Goal: Transaction & Acquisition: Download file/media

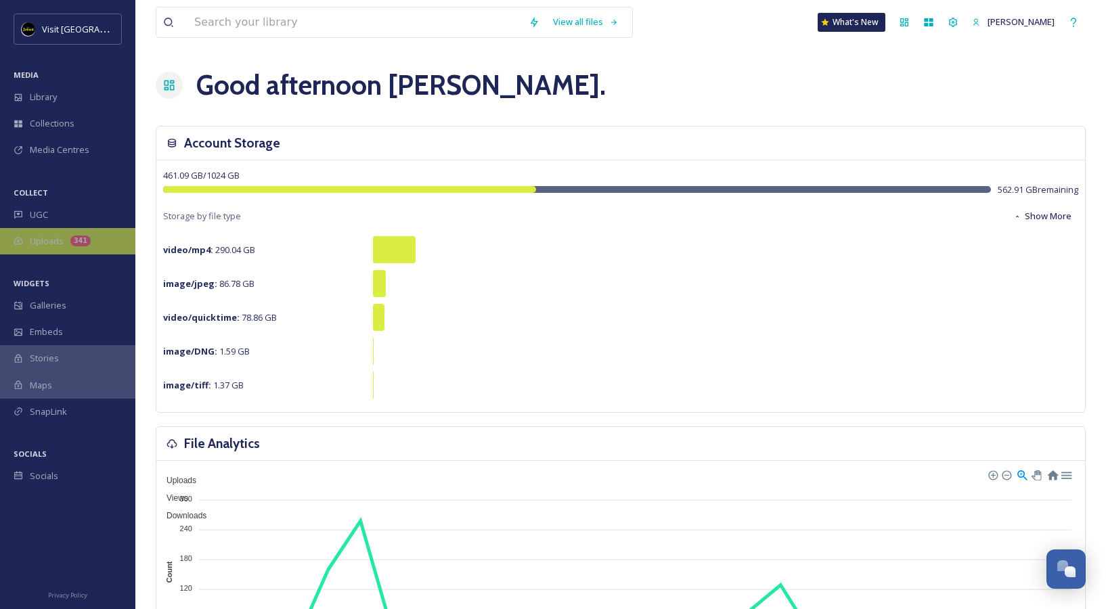
click at [47, 231] on div "Uploads 341" at bounding box center [67, 241] width 135 height 26
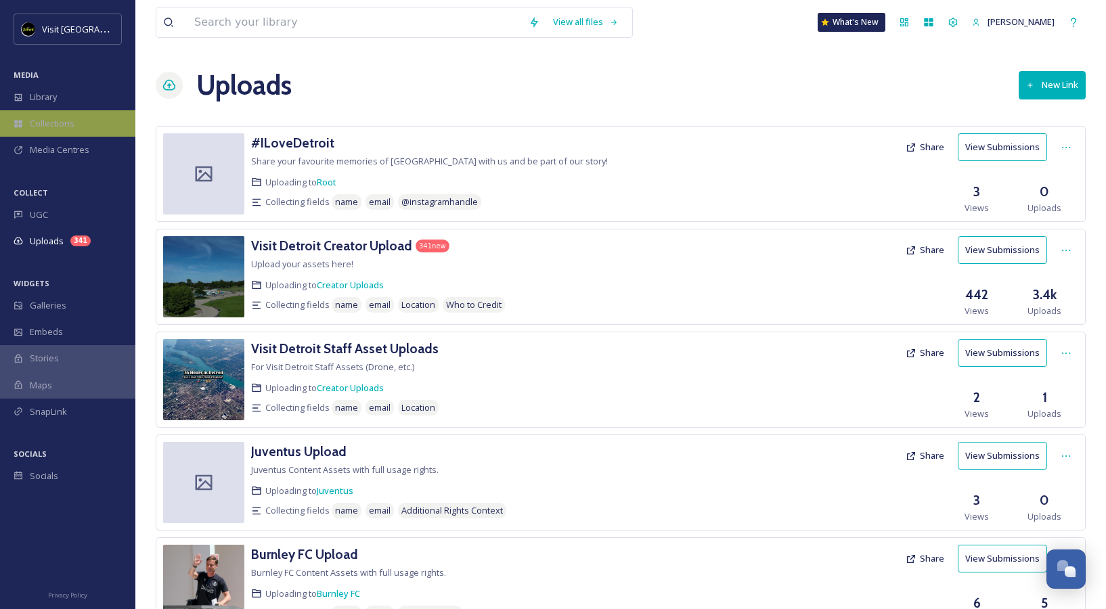
click at [69, 117] on span "Collections" at bounding box center [52, 123] width 45 height 13
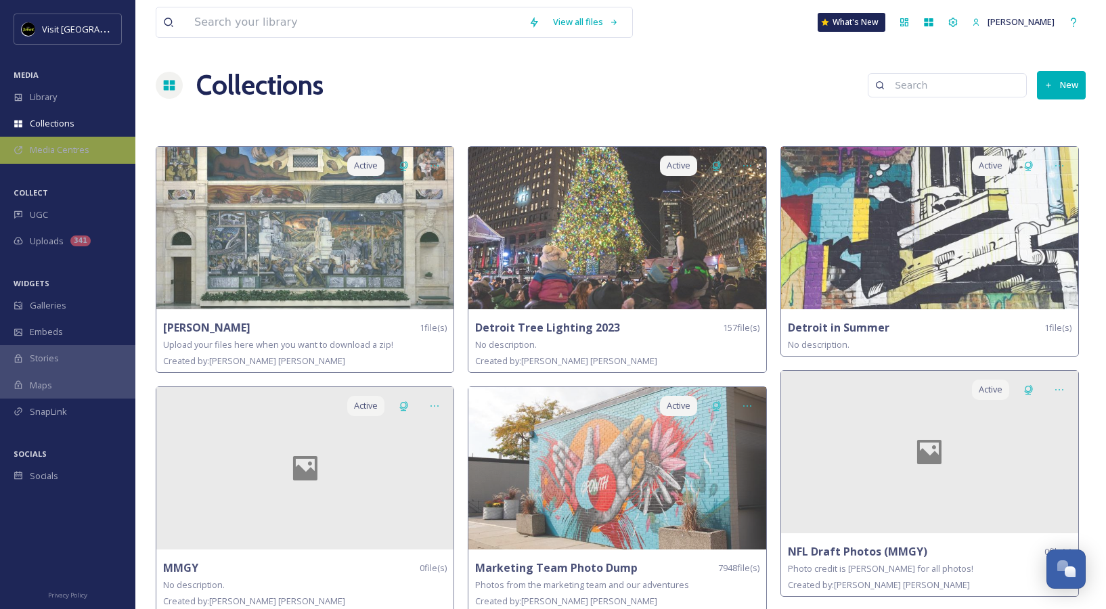
click at [70, 145] on span "Media Centres" at bounding box center [60, 149] width 60 height 13
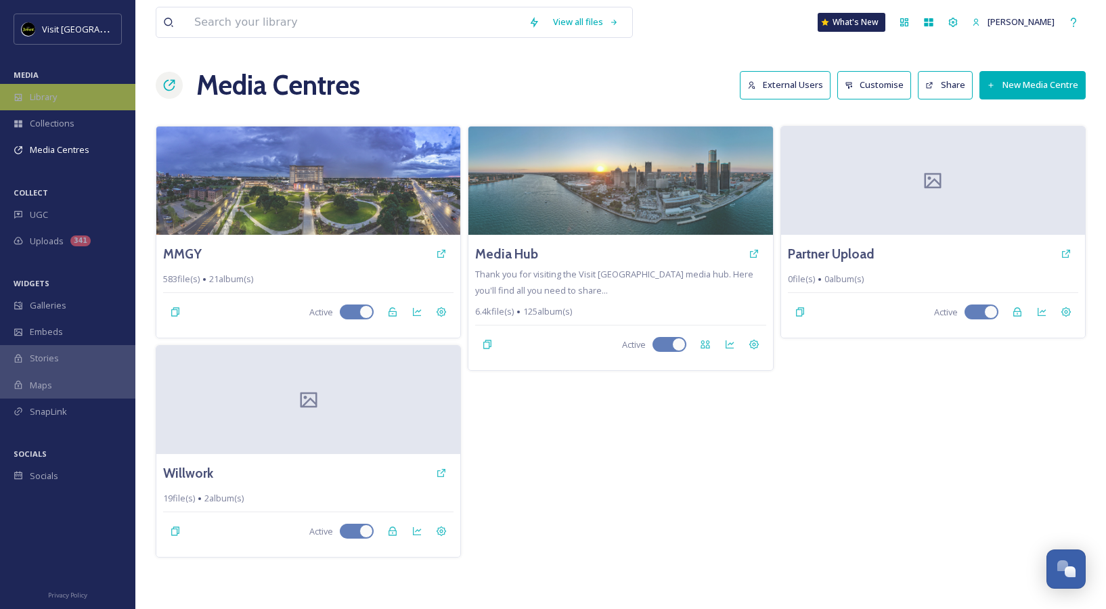
click at [51, 97] on span "Library" at bounding box center [43, 97] width 27 height 13
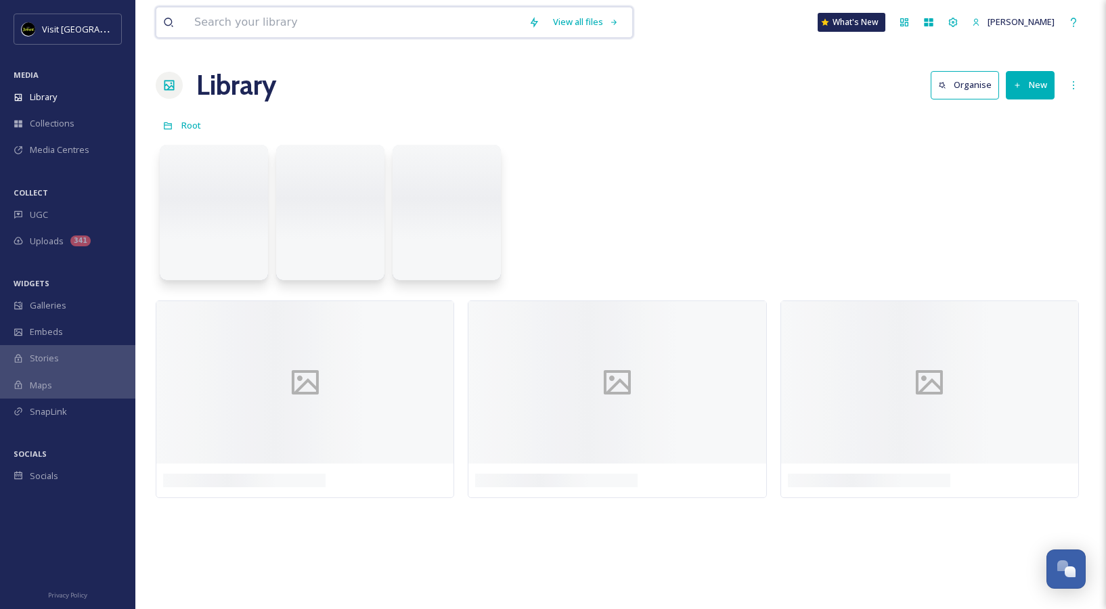
click at [236, 33] on input at bounding box center [354, 22] width 334 height 30
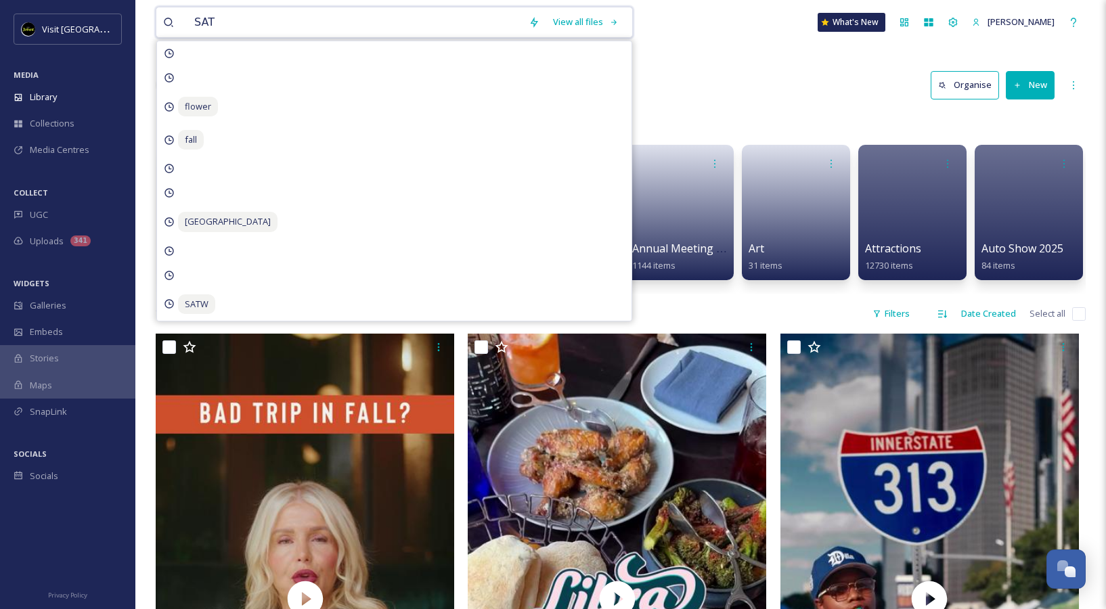
type input "SATW"
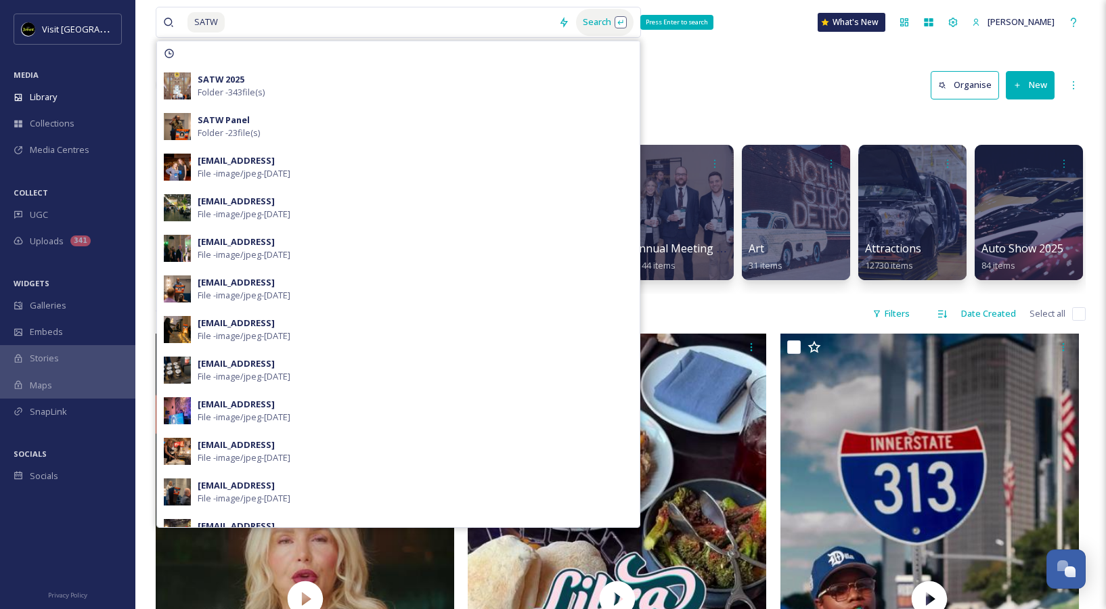
click at [627, 22] on div "Search Press Enter to search" at bounding box center [605, 22] width 58 height 26
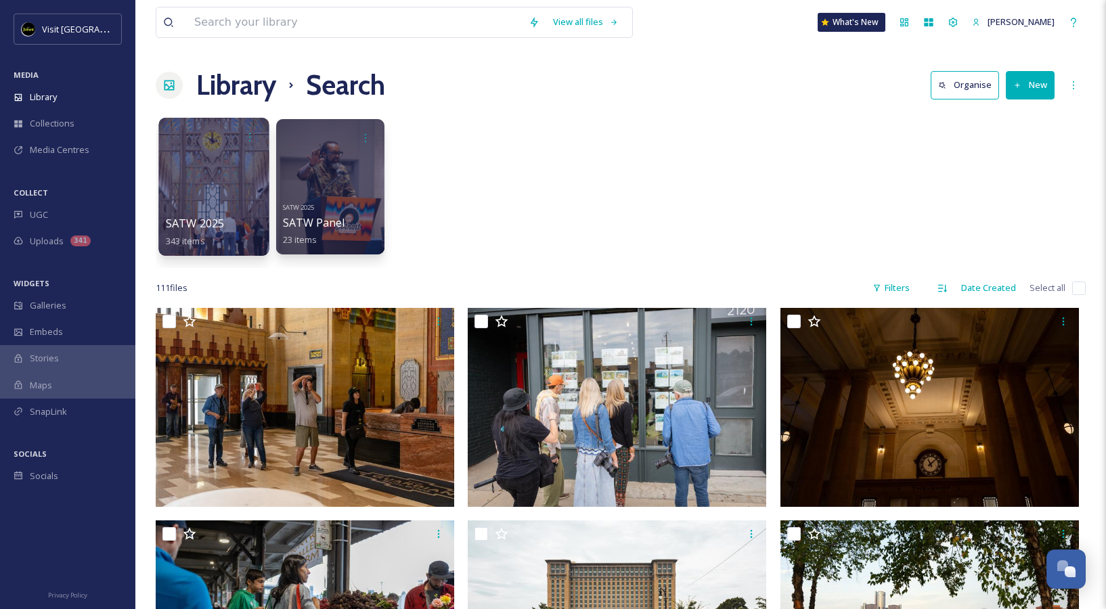
click at [207, 175] on div at bounding box center [213, 187] width 110 height 138
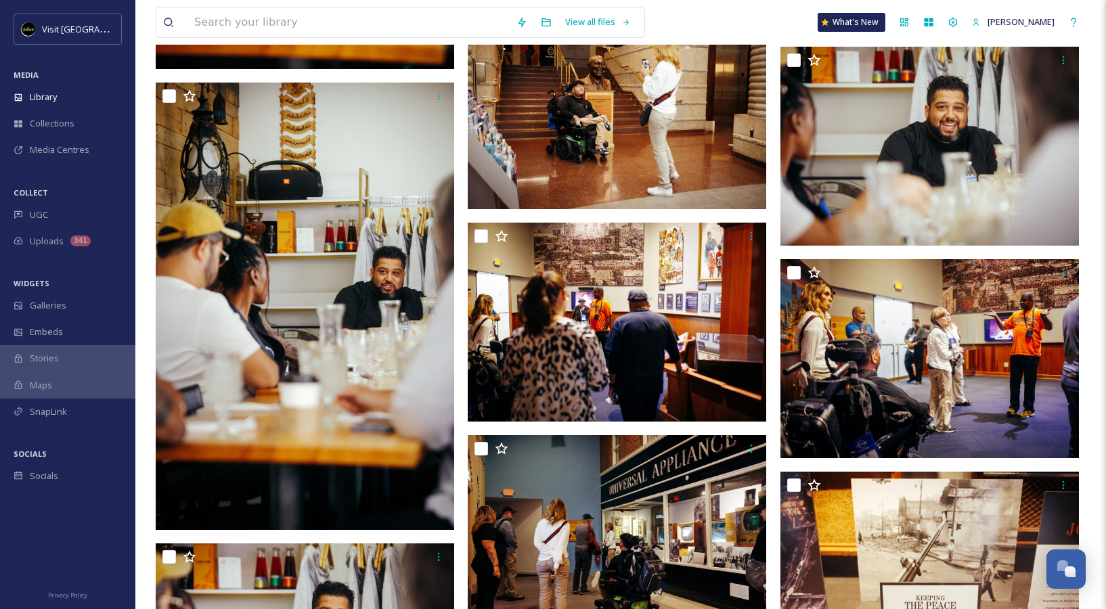
scroll to position [4372, 0]
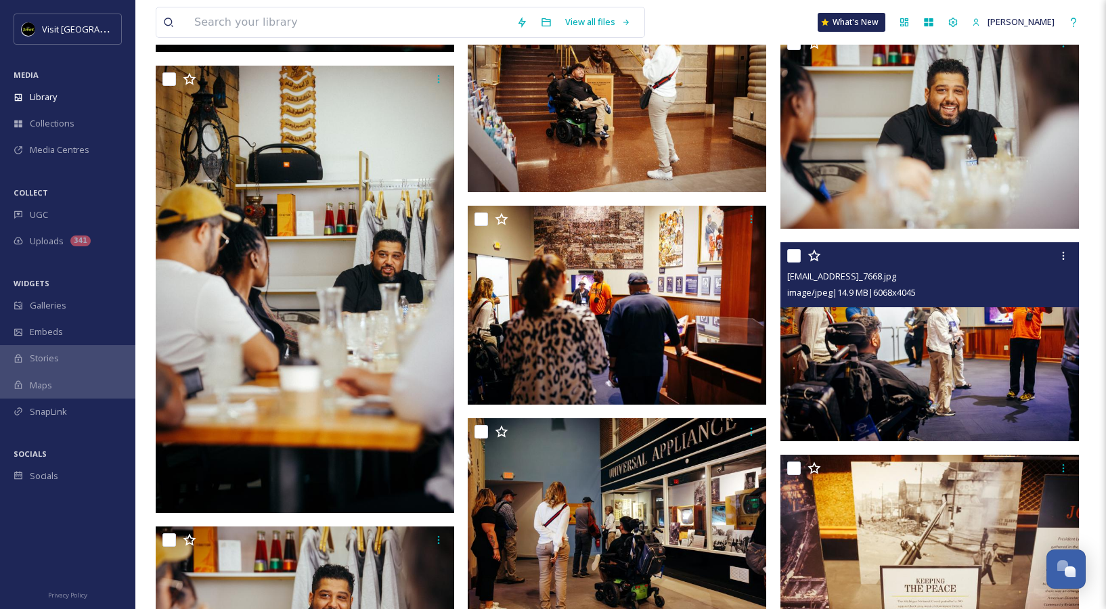
click at [900, 361] on img at bounding box center [929, 341] width 298 height 199
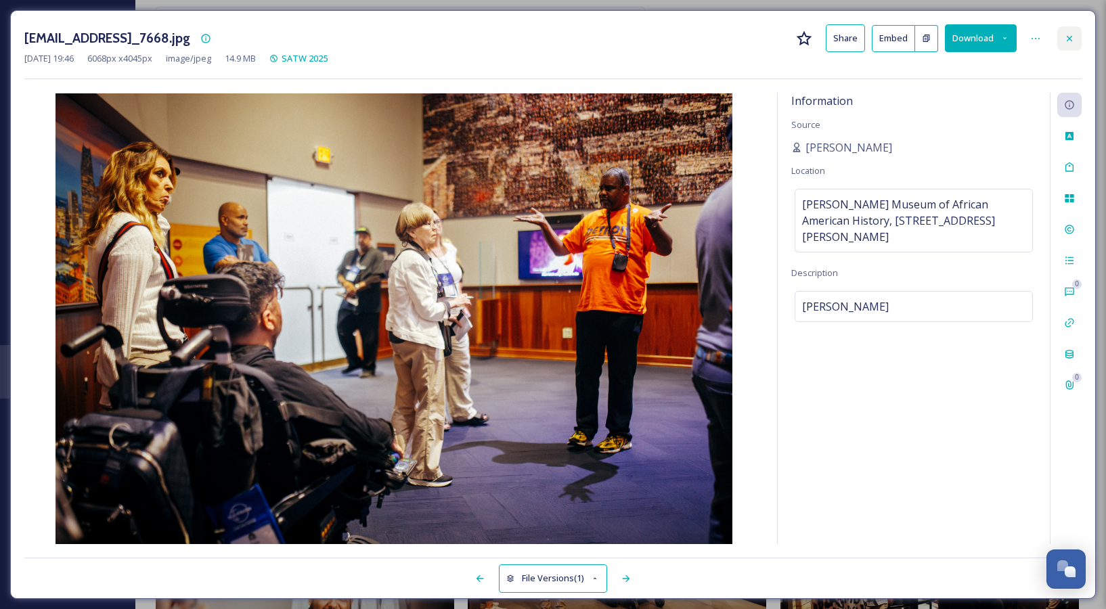
click at [1070, 39] on icon at bounding box center [1069, 38] width 11 height 11
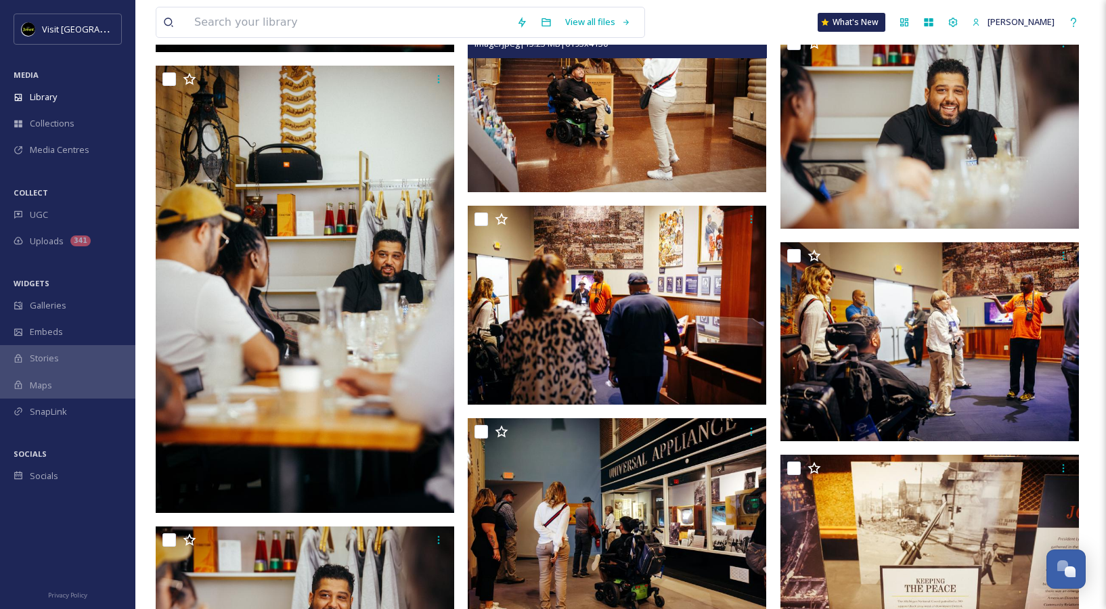
click at [699, 140] on img at bounding box center [617, 92] width 298 height 199
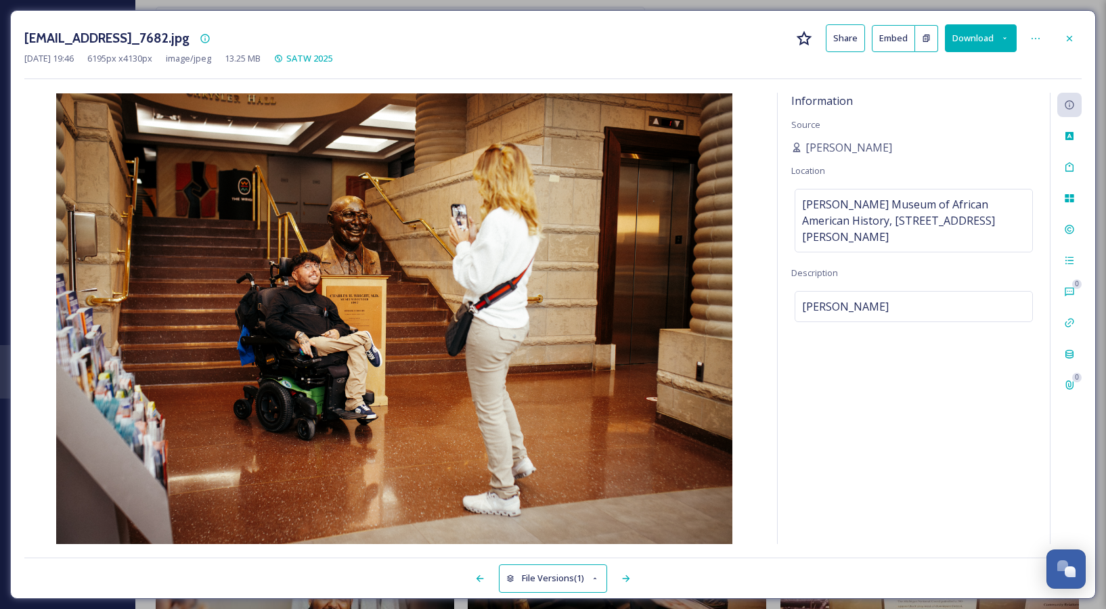
click at [990, 41] on button "Download" at bounding box center [981, 38] width 72 height 28
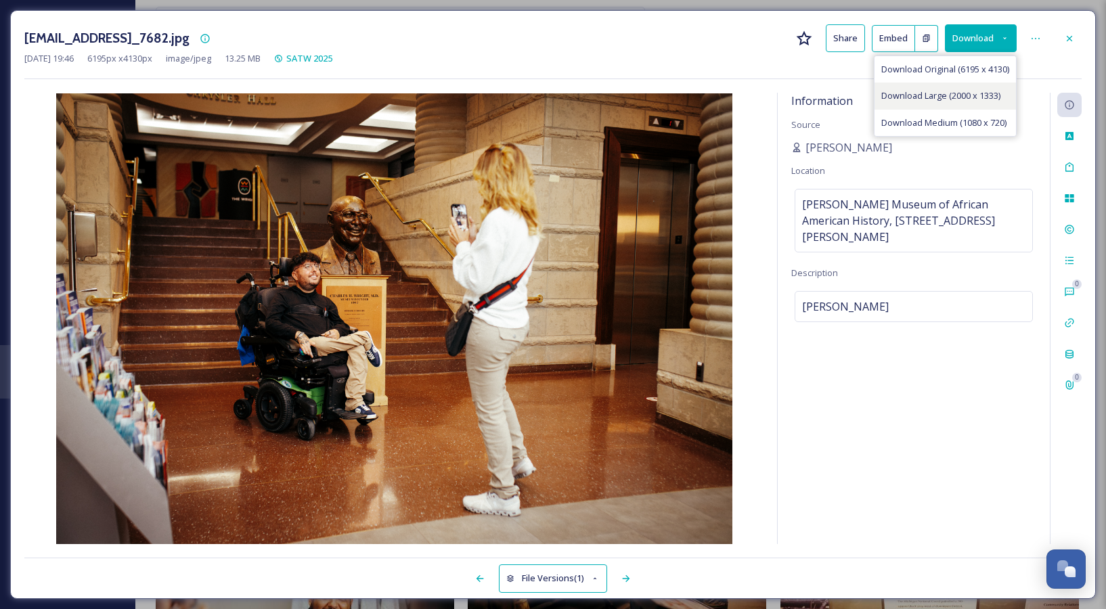
click at [975, 104] on div "Download Large (2000 x 1333)" at bounding box center [944, 96] width 141 height 26
